Goal: Entertainment & Leisure: Consume media (video, audio)

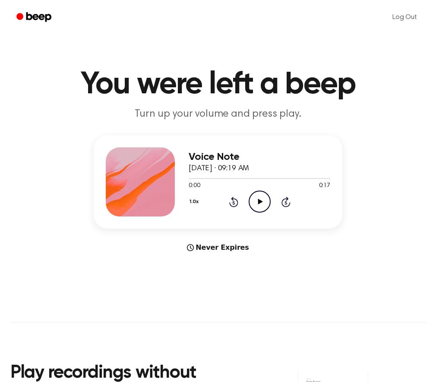
click at [260, 204] on icon "Play Audio" at bounding box center [260, 201] width 22 height 22
click at [259, 202] on icon "Pause Audio" at bounding box center [260, 201] width 22 height 22
click at [254, 202] on icon "Play Audio" at bounding box center [260, 201] width 22 height 22
click at [260, 199] on icon "Pause Audio" at bounding box center [260, 201] width 22 height 22
